Goal: Task Accomplishment & Management: Complete application form

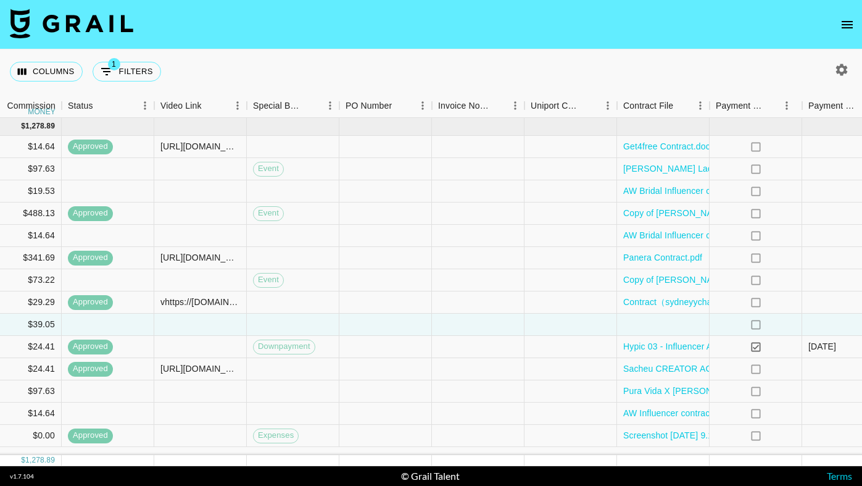
scroll to position [0, 1016]
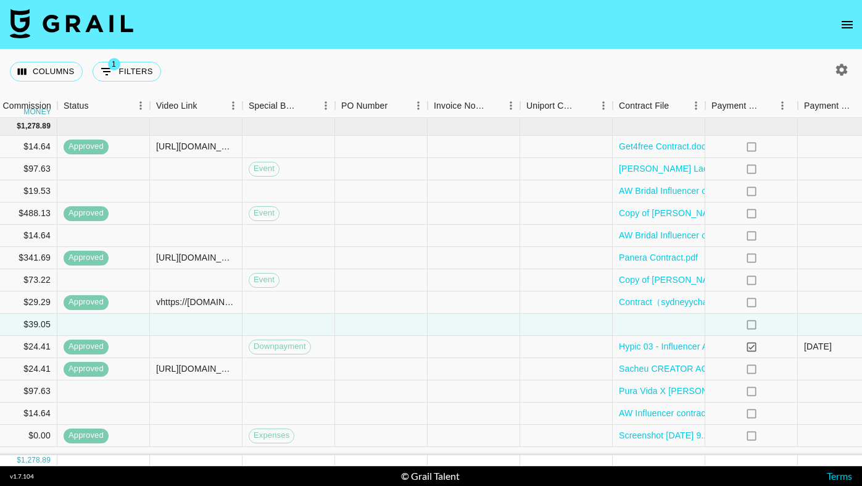
click at [634, 322] on div at bounding box center [659, 324] width 93 height 22
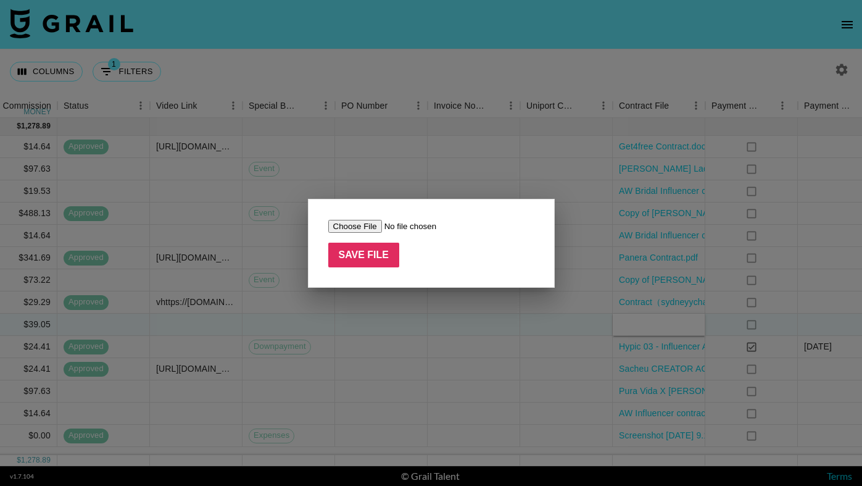
click at [357, 225] on input "file" at bounding box center [406, 226] width 156 height 13
type input "C:\fakepath\Temu Associated Talent Ltd master network agreement_signed.pdf"
click at [371, 241] on form "Save File" at bounding box center [431, 243] width 206 height 48
click at [372, 256] on input "Save File" at bounding box center [364, 255] width 72 height 25
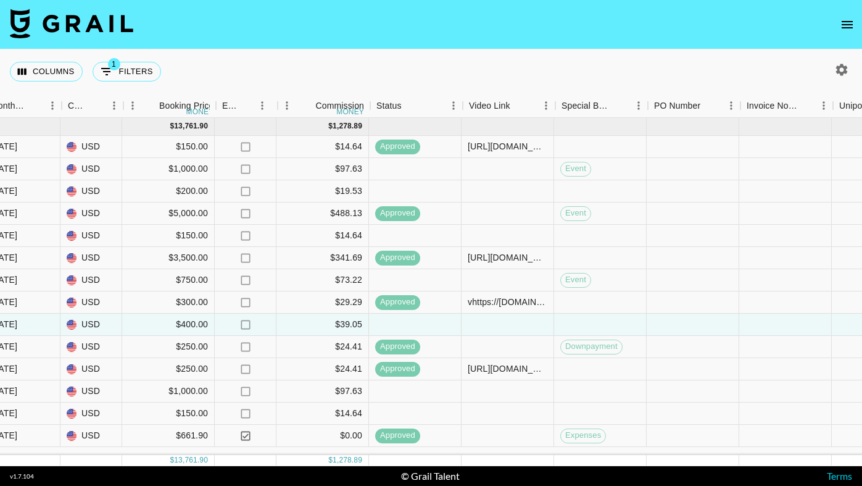
scroll to position [0, 711]
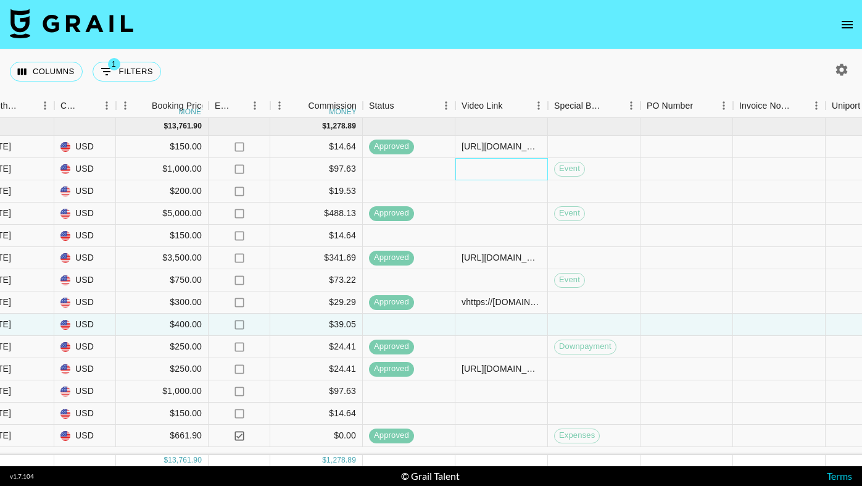
click at [504, 168] on div at bounding box center [501, 169] width 93 height 22
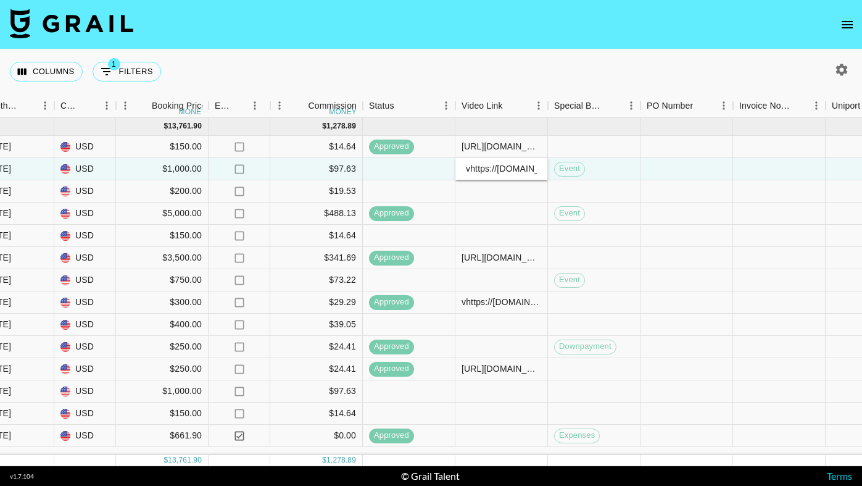
scroll to position [0, 235]
type input "vhttps://[DOMAIN_NAME][URL]"
click at [675, 176] on div at bounding box center [687, 169] width 93 height 22
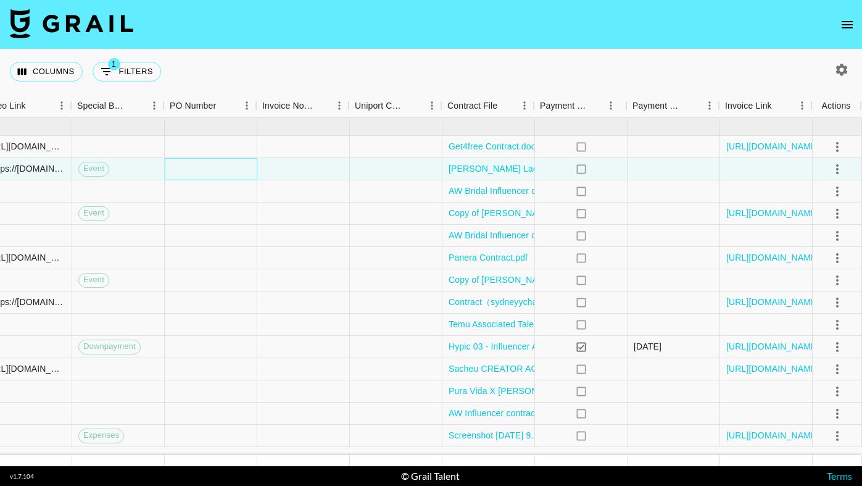
scroll to position [0, 1187]
click at [835, 167] on icon "select merge strategy" at bounding box center [837, 169] width 15 height 15
click at [814, 282] on div "Approve" at bounding box center [811, 284] width 38 height 15
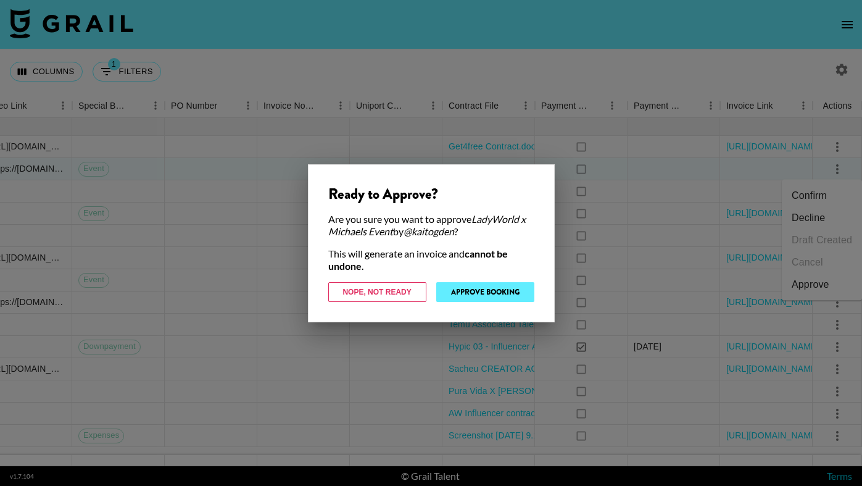
click at [492, 293] on button "Approve Booking" at bounding box center [485, 292] width 98 height 20
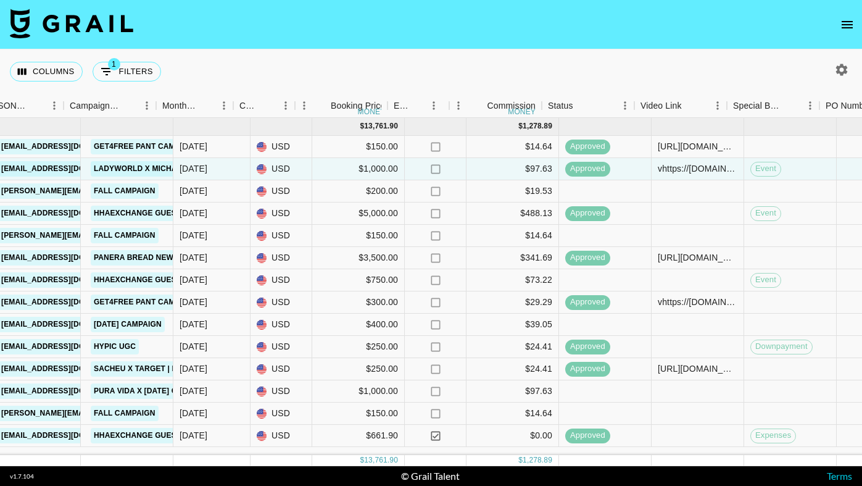
scroll to position [0, 0]
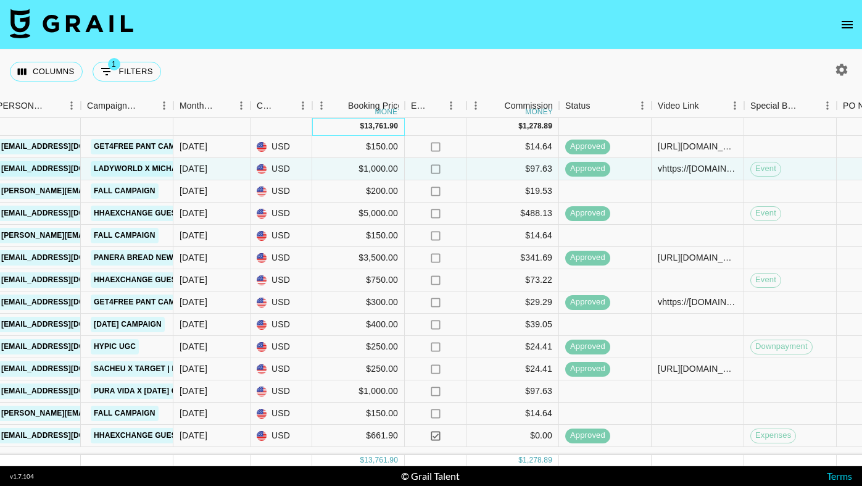
click at [392, 128] on div "13,761.90" at bounding box center [381, 126] width 34 height 10
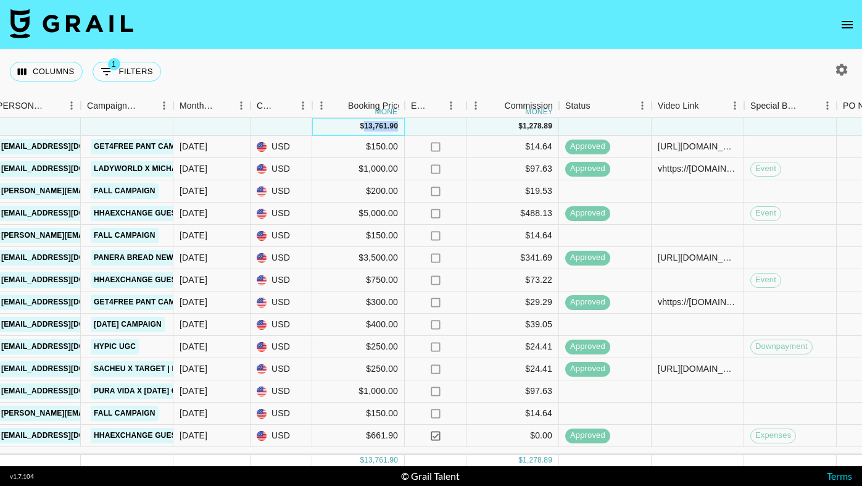
click at [392, 128] on div "13,761.90" at bounding box center [381, 126] width 34 height 10
copy div "13,761.90"
click at [510, 70] on div "Columns 1 Filters + Booking" at bounding box center [431, 71] width 862 height 44
